Goal: Transaction & Acquisition: Purchase product/service

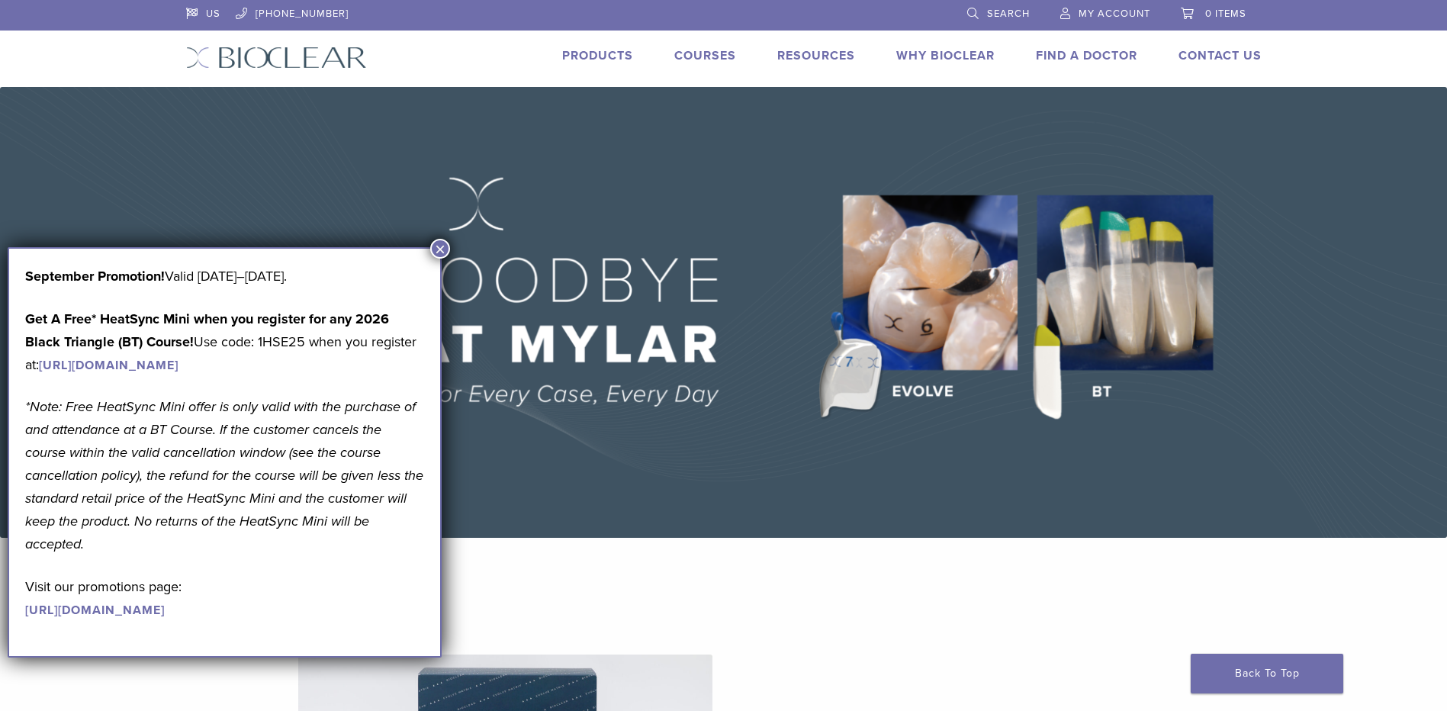
click at [609, 59] on link "Products" at bounding box center [597, 55] width 71 height 15
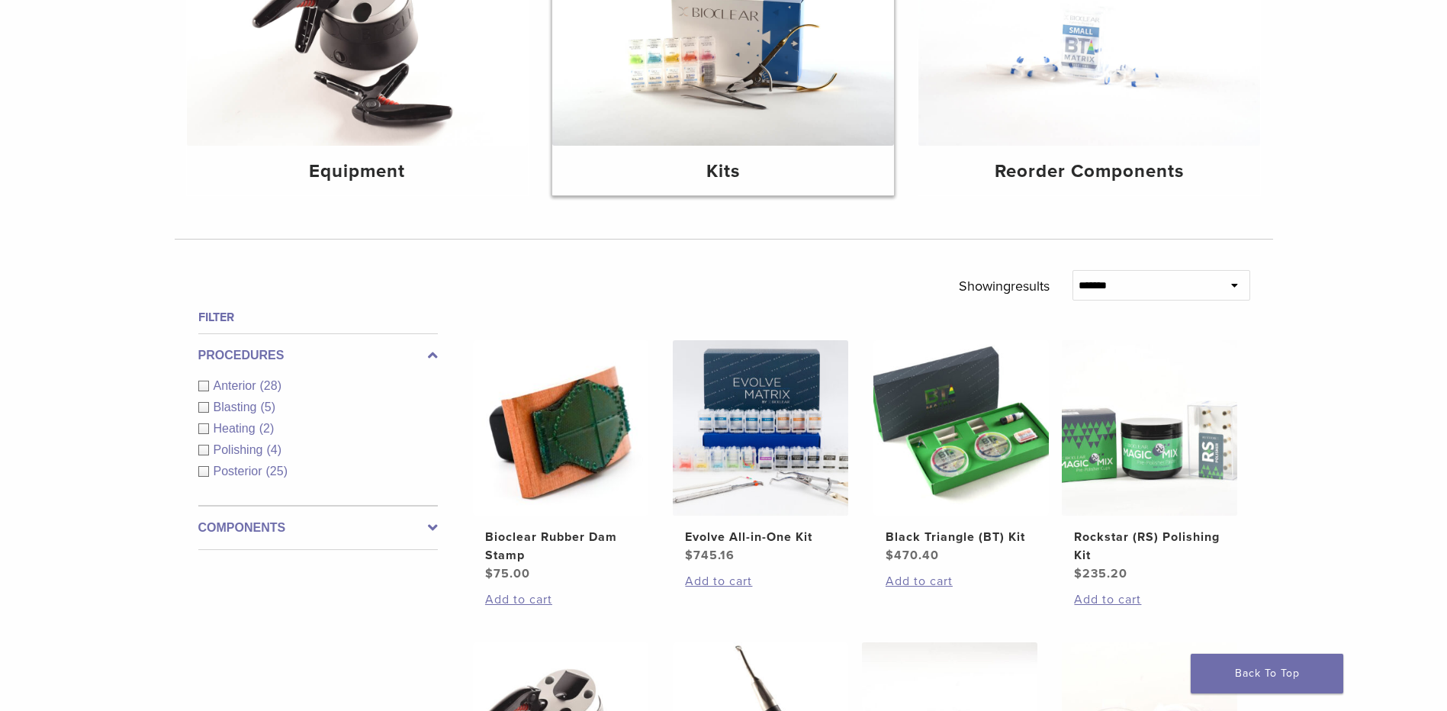
scroll to position [286, 0]
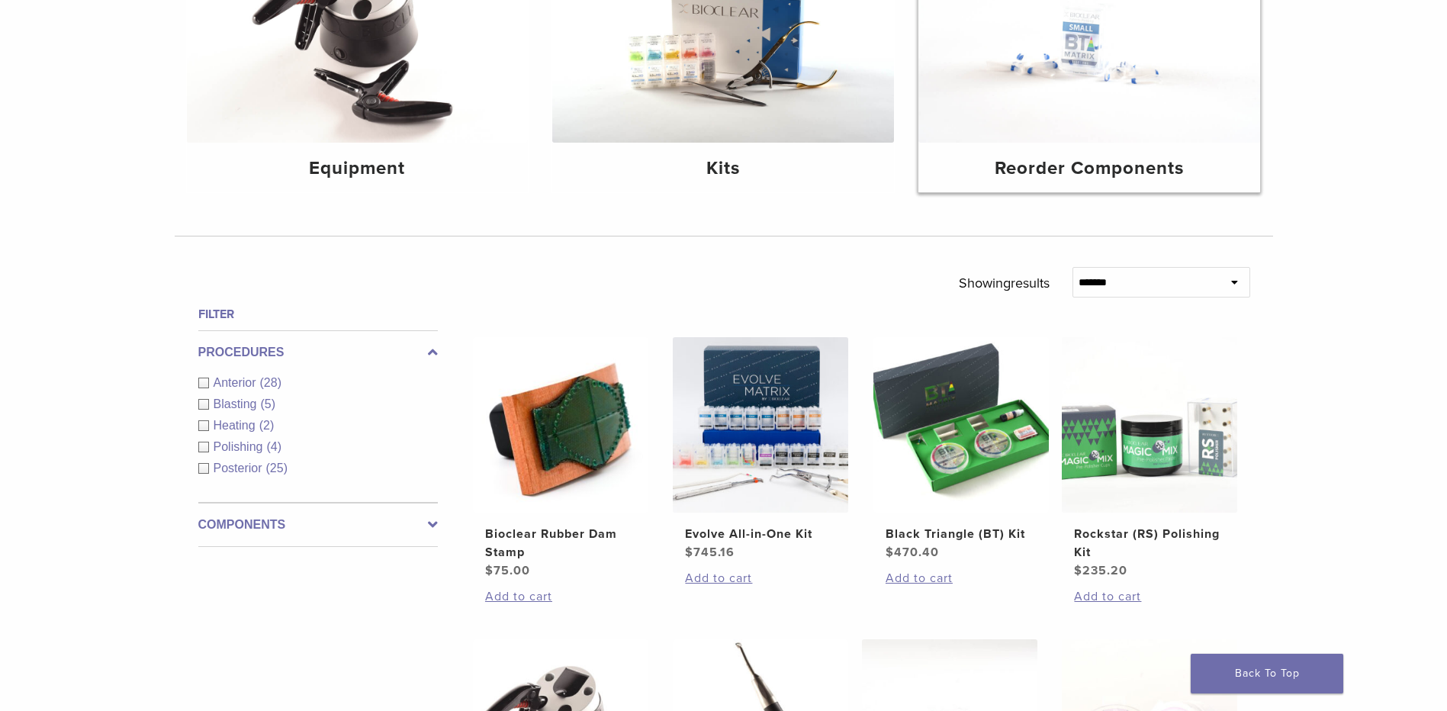
click at [1018, 169] on h4 "Reorder Components" at bounding box center [1089, 168] width 317 height 27
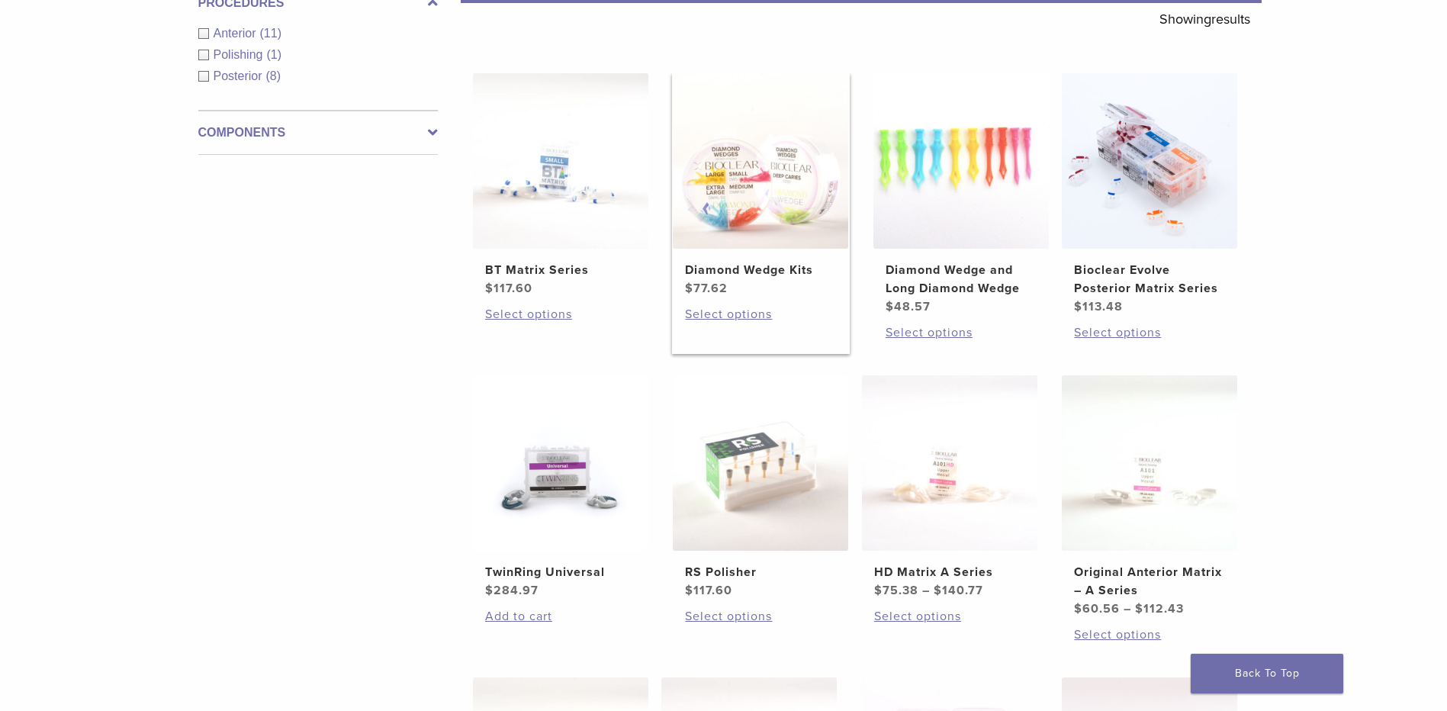
scroll to position [286, 0]
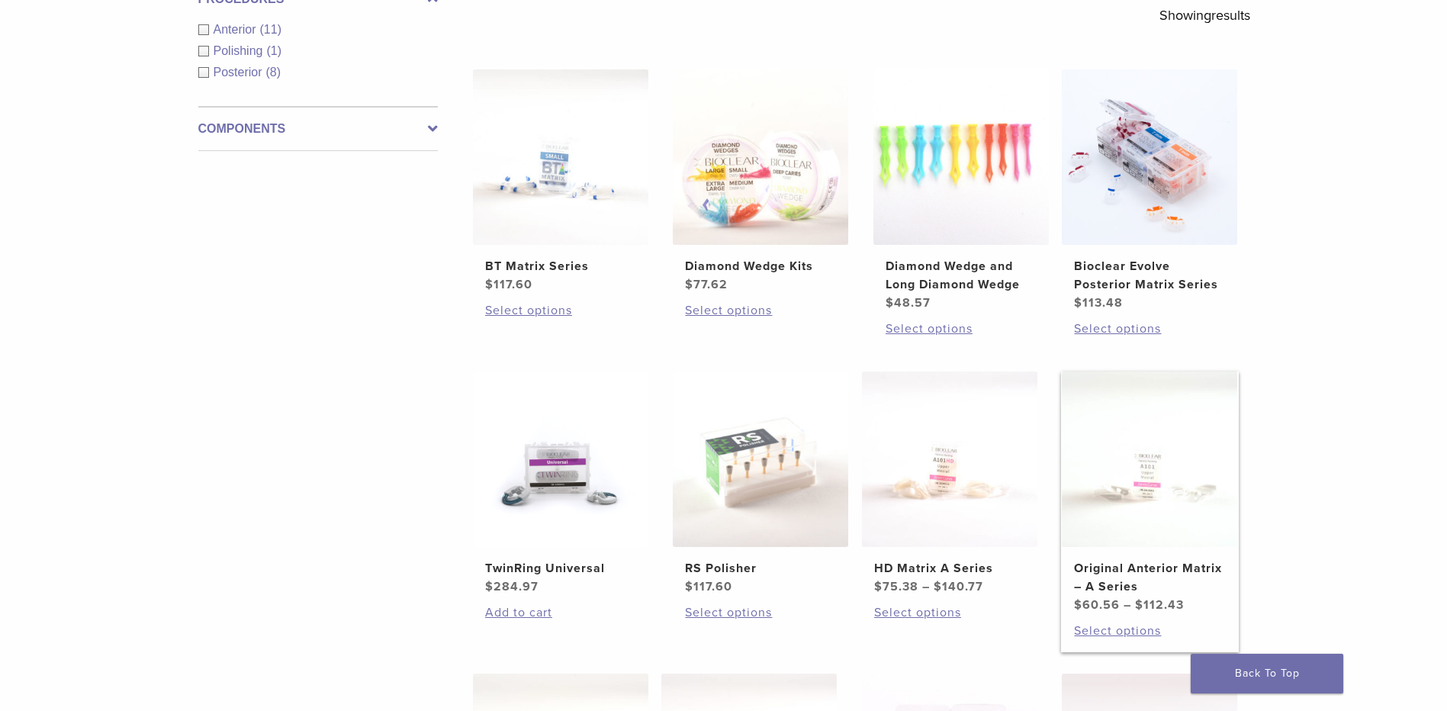
click at [1098, 492] on img at bounding box center [1149, 458] width 175 height 175
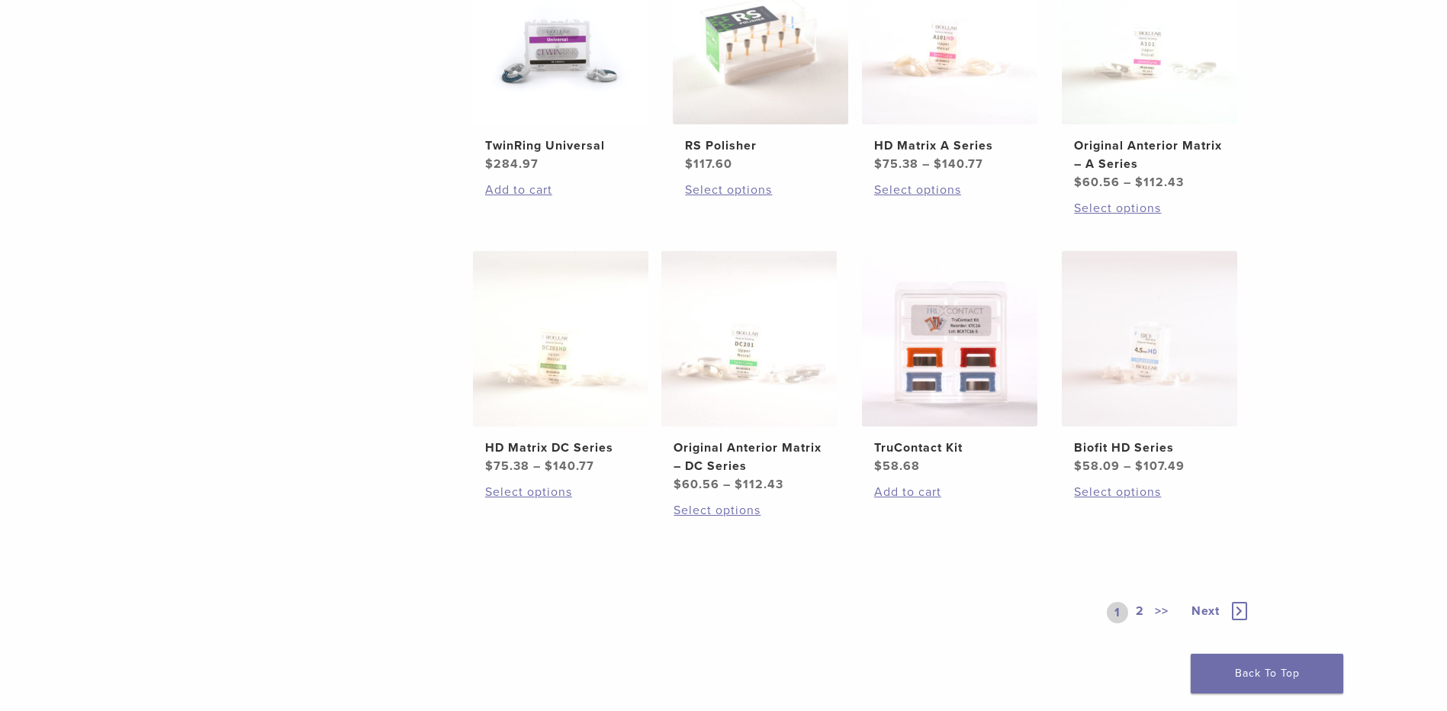
scroll to position [725, 0]
